Goal: Task Accomplishment & Management: Use online tool/utility

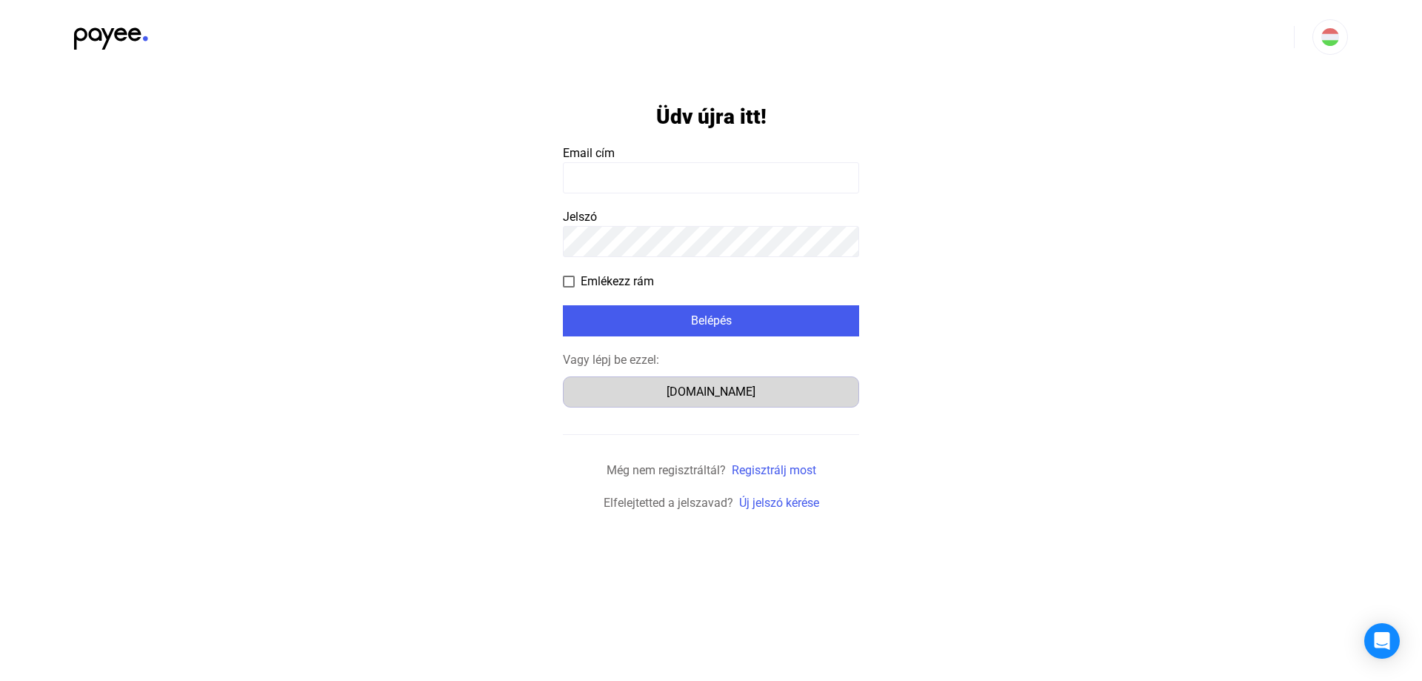
click at [701, 398] on div "Számlázz.hu" at bounding box center [711, 392] width 286 height 18
